Goal: Communication & Community: Participate in discussion

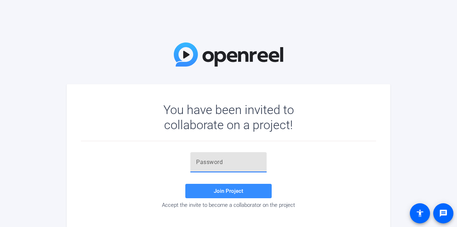
click at [210, 89] on input "text" at bounding box center [228, 162] width 65 height 9
paste input "=XXu6K"
type input "=XXu6K"
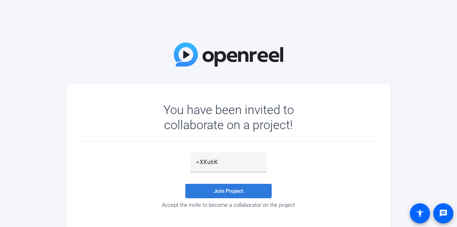
click at [245, 89] on span at bounding box center [228, 190] width 86 height 17
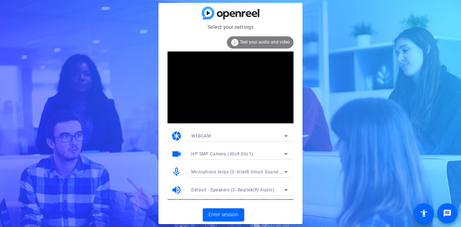
click at [255, 40] on span "Test your audio and video" at bounding box center [265, 42] width 50 height 5
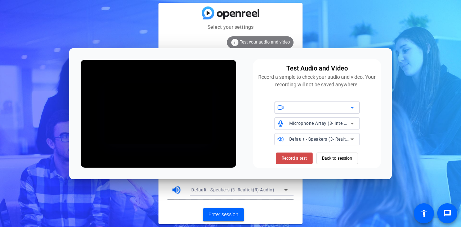
click at [267, 89] on span "Record a test" at bounding box center [293, 158] width 25 height 6
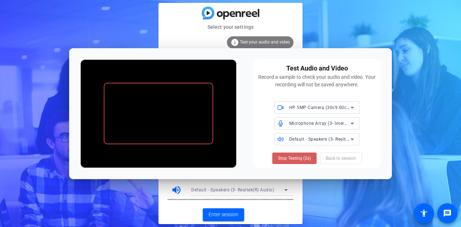
click at [267, 89] on span "Stop Testing (2s)" at bounding box center [294, 158] width 33 height 6
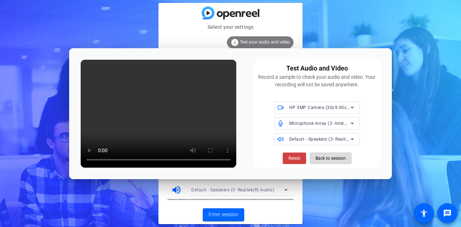
click at [267, 89] on span "Back to session" at bounding box center [330, 158] width 30 height 14
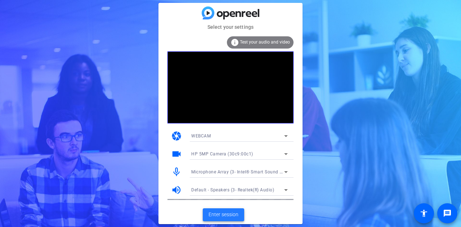
click at [217, 89] on span "Enter session" at bounding box center [223, 215] width 30 height 8
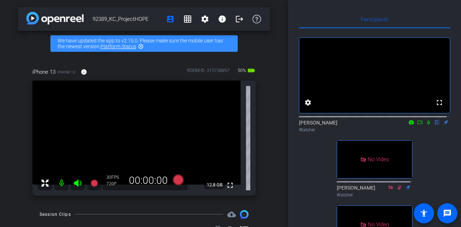
click at [267, 89] on icon at bounding box center [428, 122] width 6 height 5
click at [267, 89] on icon at bounding box center [420, 122] width 6 height 5
click at [267, 89] on icon at bounding box center [428, 122] width 6 height 5
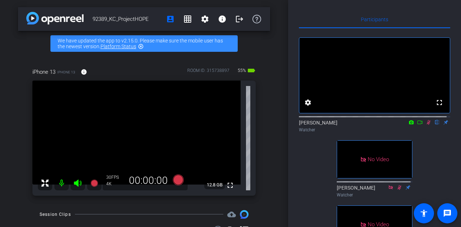
click at [267, 89] on icon at bounding box center [428, 122] width 4 height 5
click at [267, 28] on div "92389_KC_ProjectHOPE account_box grid_on settings info logout We have updated t…" at bounding box center [144, 113] width 288 height 227
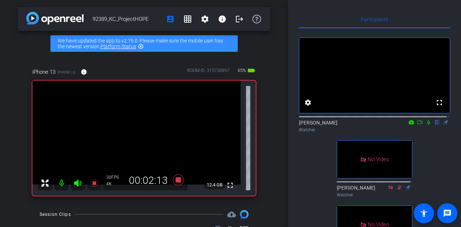
click at [267, 89] on icon at bounding box center [428, 122] width 6 height 5
click at [267, 89] on icon at bounding box center [428, 122] width 3 height 5
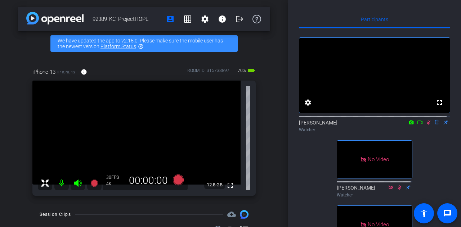
click at [267, 89] on icon at bounding box center [428, 122] width 4 height 5
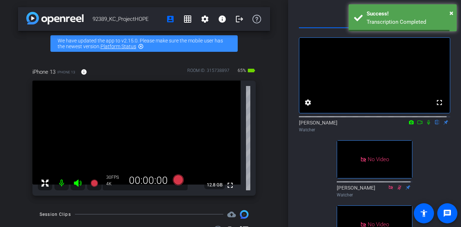
click at [267, 89] on icon at bounding box center [428, 122] width 3 height 5
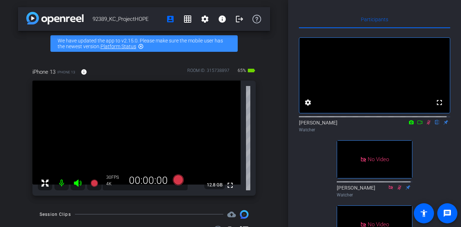
click at [267, 89] on icon at bounding box center [428, 122] width 6 height 5
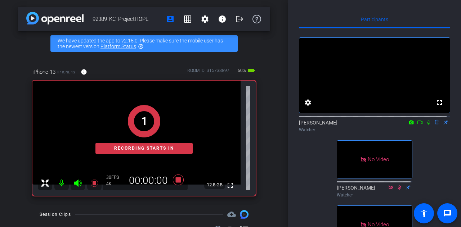
click at [267, 89] on icon at bounding box center [428, 122] width 6 height 5
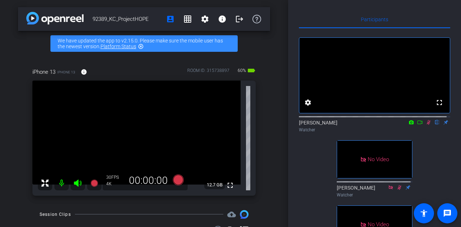
click at [267, 89] on icon at bounding box center [428, 122] width 6 height 5
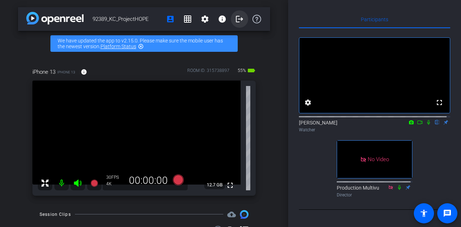
click at [239, 22] on mat-icon "logout" at bounding box center [239, 19] width 9 height 9
